Goal: Task Accomplishment & Management: Manage account settings

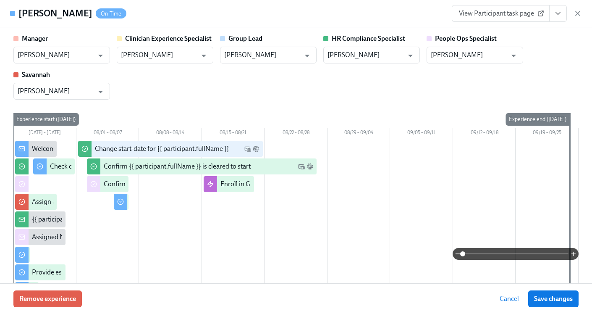
scroll to position [0, 11242]
click at [577, 17] on icon "button" at bounding box center [578, 13] width 8 height 8
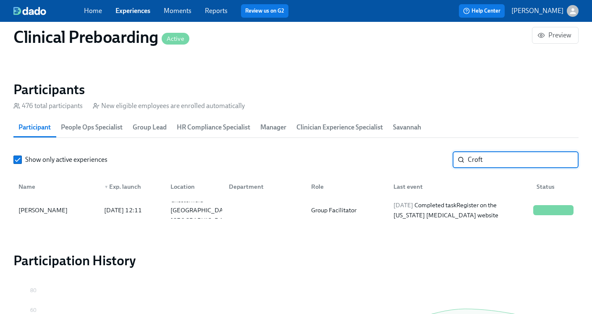
drag, startPoint x: 501, startPoint y: 158, endPoint x: 395, endPoint y: 149, distance: 106.6
click at [395, 149] on section "Participants 476 total participants New eligible employees are enrolled automat…" at bounding box center [295, 153] width 565 height 144
type input "[PERSON_NAME]"
click at [293, 212] on div at bounding box center [263, 210] width 82 height 17
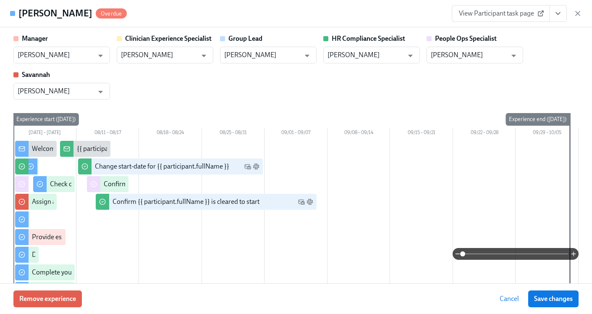
click at [558, 11] on icon "View task page" at bounding box center [558, 13] width 8 height 8
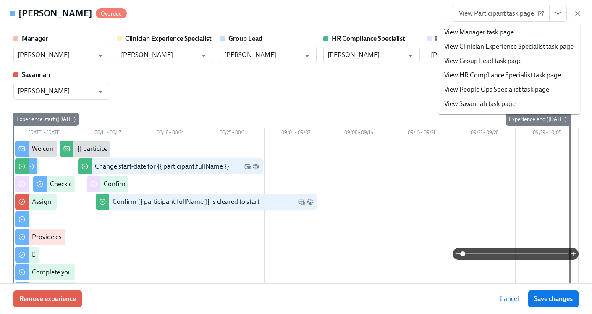
click at [505, 76] on link "View HR Compliance Specialist task page" at bounding box center [502, 75] width 117 height 9
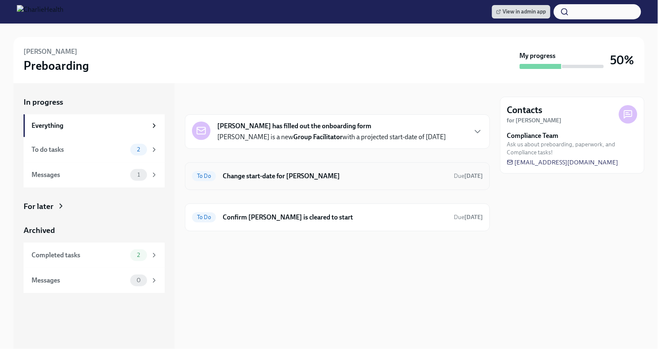
click at [234, 173] on h6 "Change start-date for [PERSON_NAME]" at bounding box center [335, 175] width 224 height 9
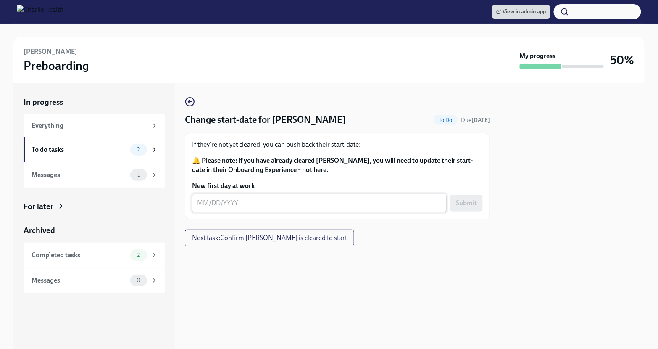
click at [214, 202] on textarea "New first day at work" at bounding box center [319, 203] width 244 height 10
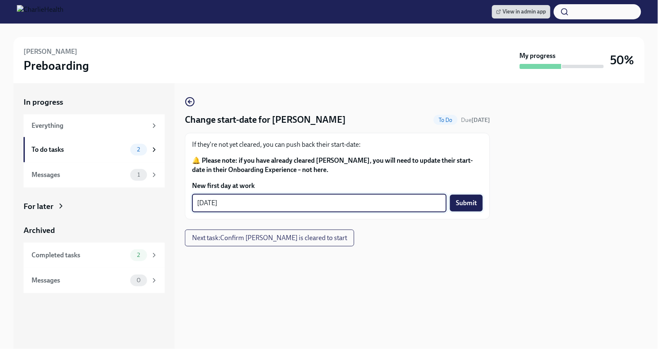
type textarea "08/19/2025"
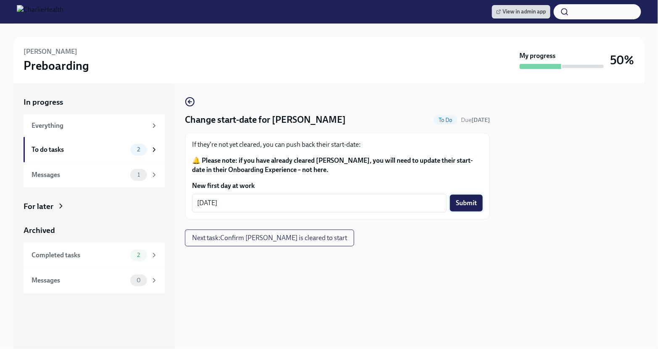
click at [460, 207] on span "Submit" at bounding box center [466, 203] width 21 height 8
